Goal: Information Seeking & Learning: Learn about a topic

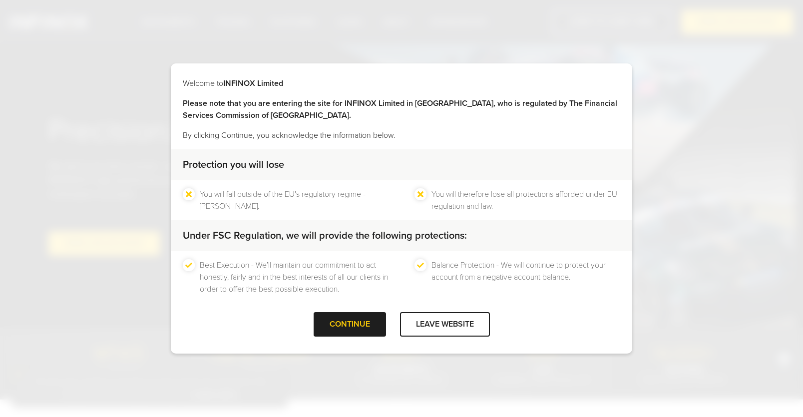
scroll to position [599, 0]
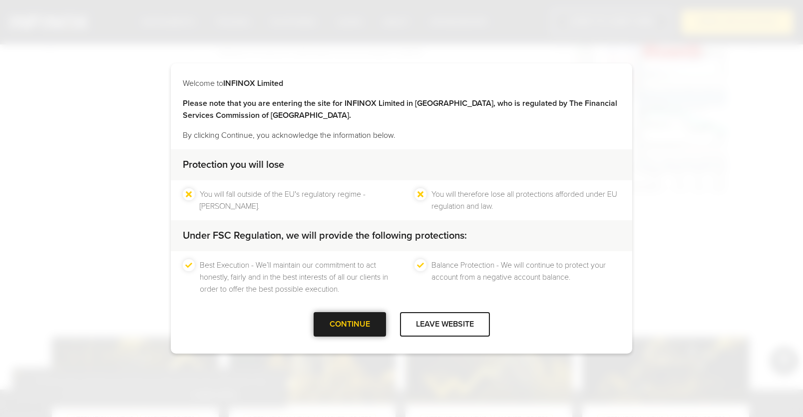
drag, startPoint x: 0, startPoint y: 0, endPoint x: 353, endPoint y: 321, distance: 476.5
click at [350, 325] on div at bounding box center [350, 325] width 0 height 0
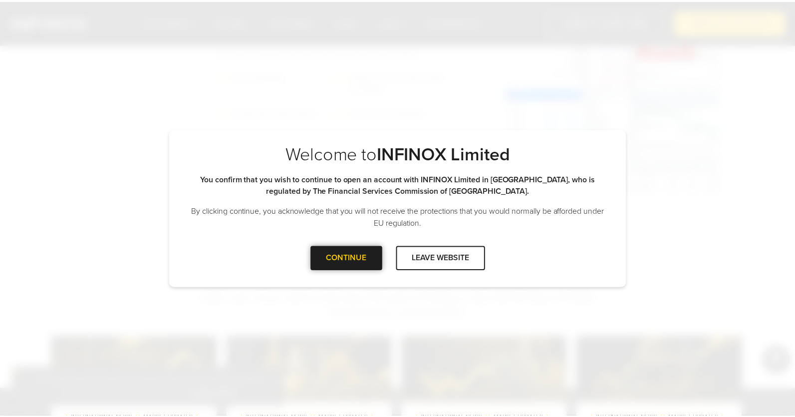
scroll to position [0, 0]
click at [359, 262] on div "CONTINUE" at bounding box center [350, 258] width 72 height 24
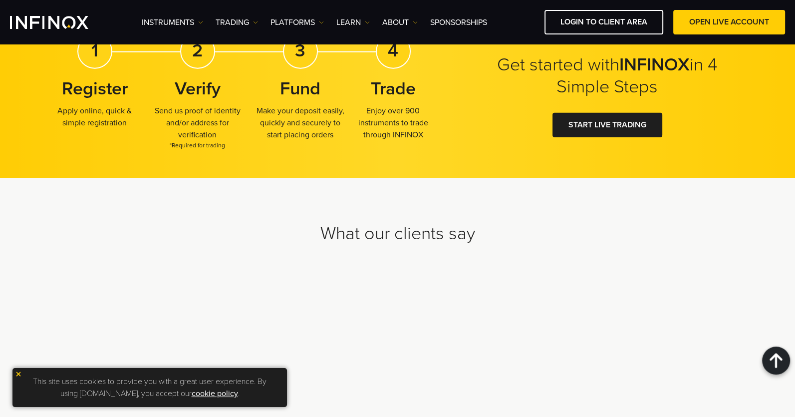
scroll to position [3075, 0]
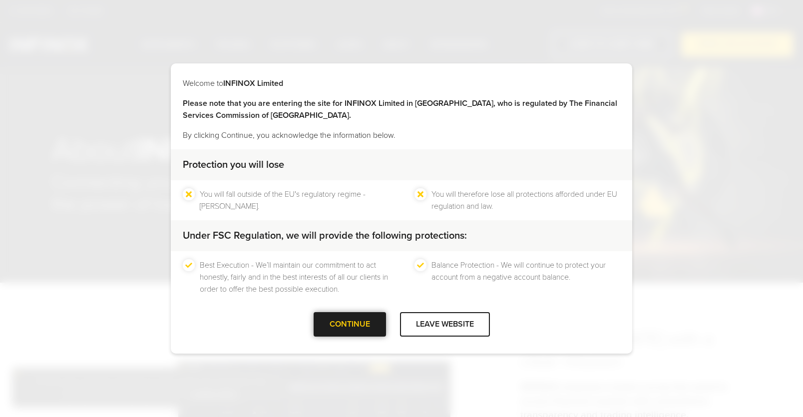
click at [350, 325] on div at bounding box center [350, 325] width 0 height 0
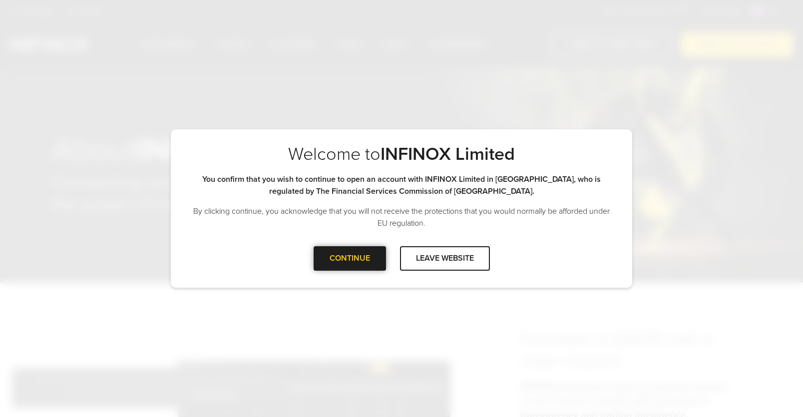
click at [350, 258] on div at bounding box center [350, 258] width 0 height 0
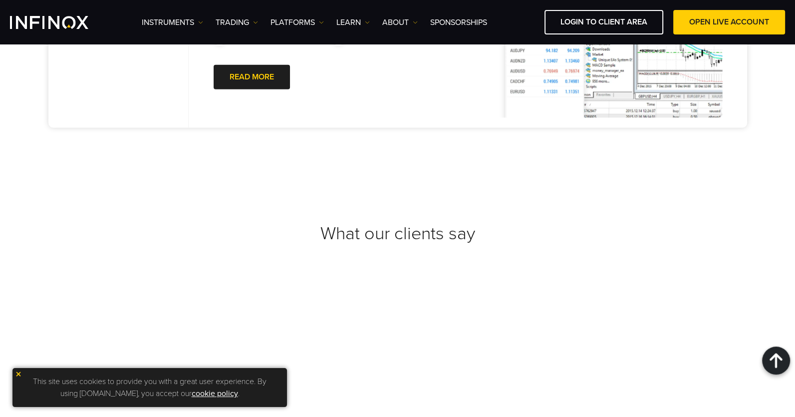
scroll to position [3653, 0]
